Goal: Navigation & Orientation: Find specific page/section

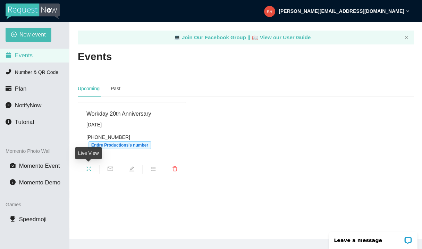
click at [87, 169] on icon "fullscreen" at bounding box center [88, 168] width 5 height 5
click at [120, 90] on div "Past" at bounding box center [116, 89] width 10 height 8
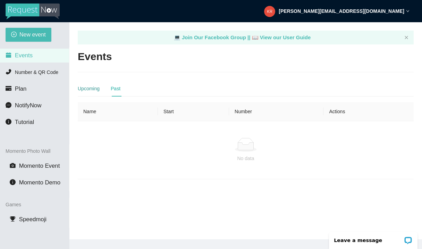
click at [92, 89] on div "Upcoming" at bounding box center [89, 89] width 22 height 8
